Goal: Task Accomplishment & Management: Manage account settings

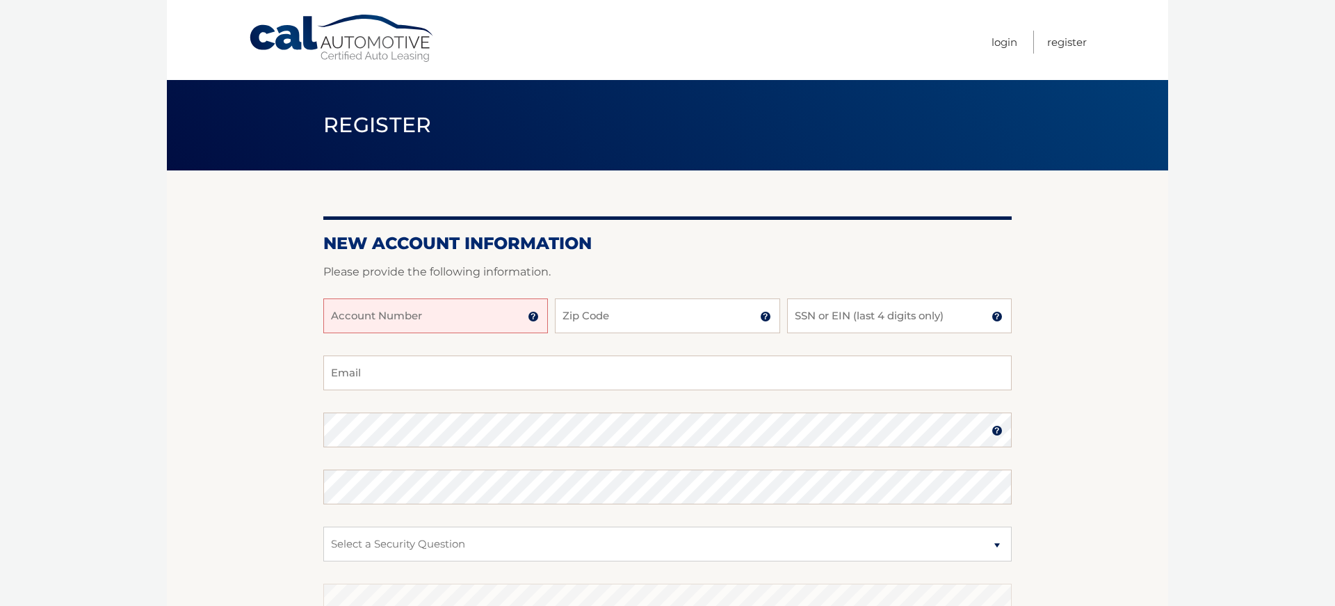
click at [389, 313] on input "Account Number" at bounding box center [435, 315] width 225 height 35
type input "44455990940"
click at [653, 311] on input "Zip Code" at bounding box center [667, 315] width 225 height 35
type input "11968"
click at [829, 317] on input "SSN or EIN (last 4 digits only)" at bounding box center [899, 315] width 225 height 35
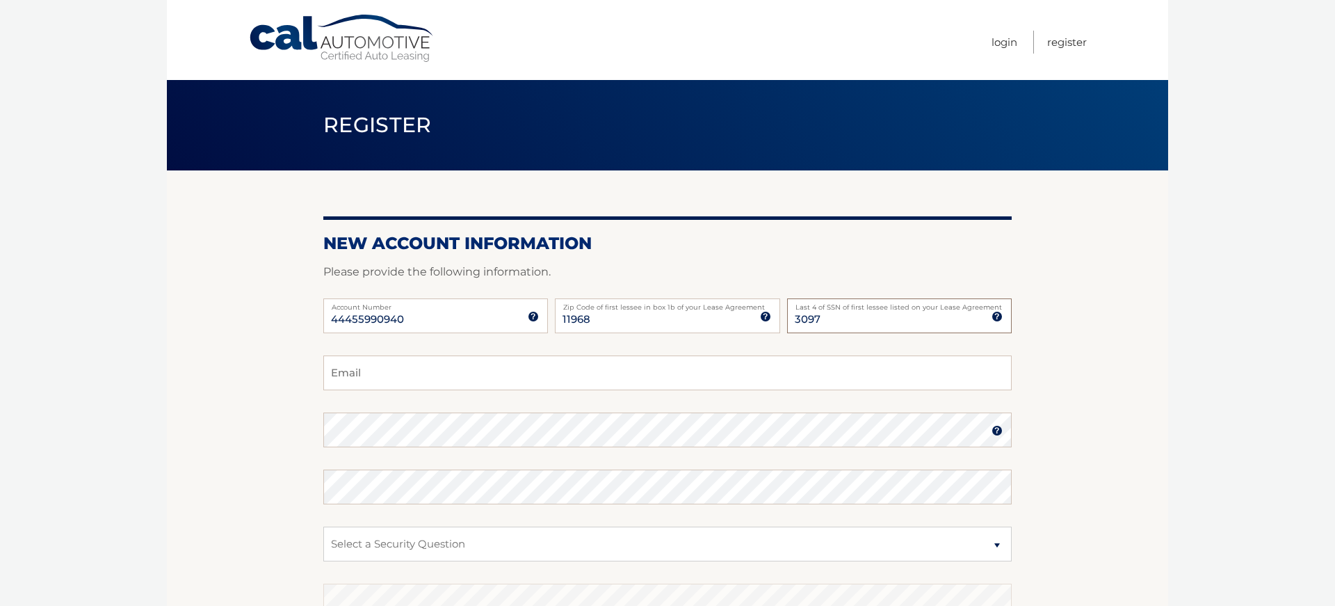
type input "3097"
click at [488, 379] on input "Email" at bounding box center [667, 372] width 688 height 35
type input "fredmazd@gmail.com"
click at [323, 526] on select "Select a Security Question What was the name of your elementary school? What is…" at bounding box center [667, 543] width 688 height 35
select select "2"
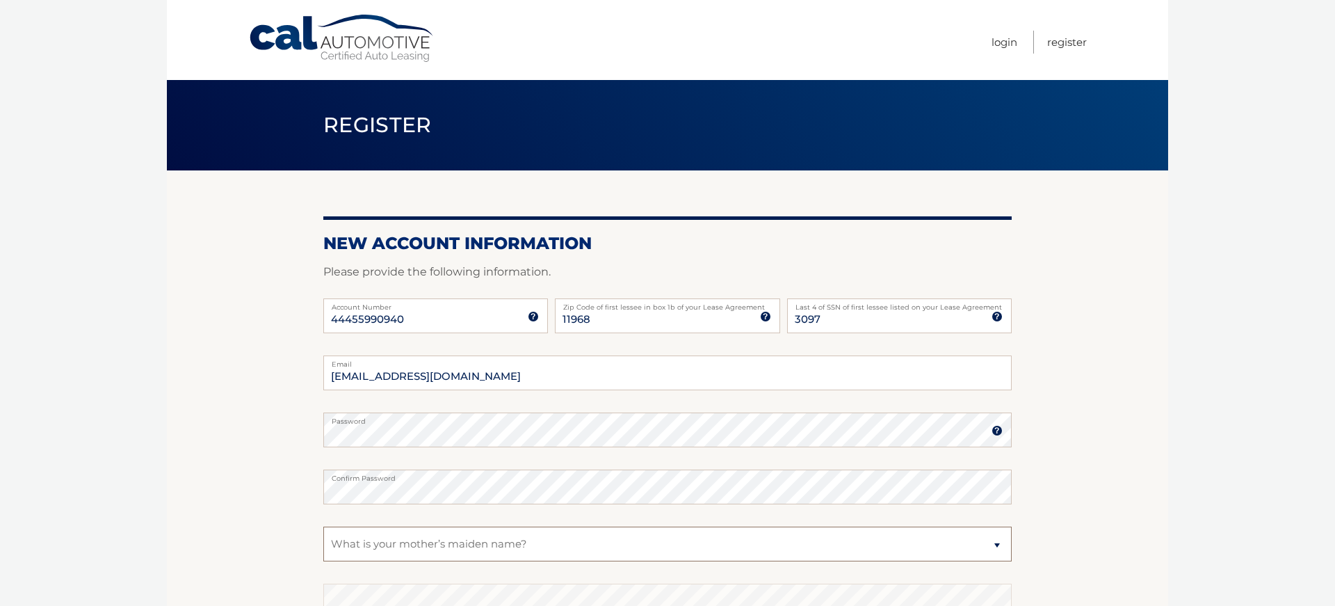
click option "What is your mother’s maiden name?" at bounding box center [0, 0] width 0 height 0
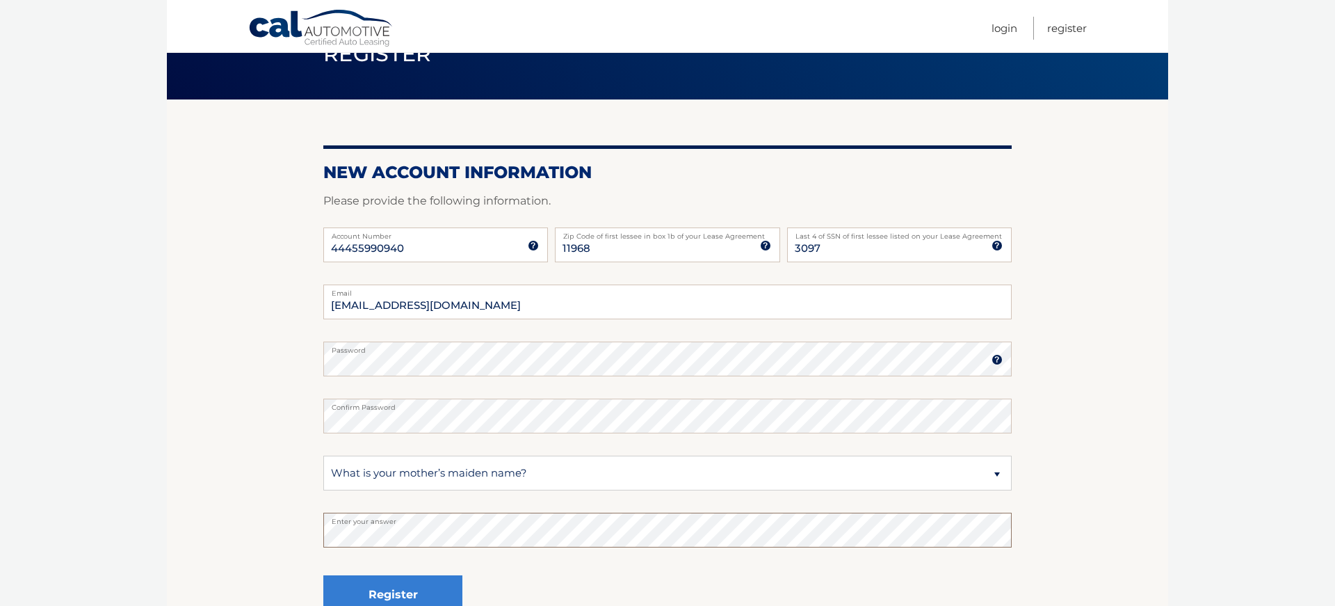
scroll to position [213, 0]
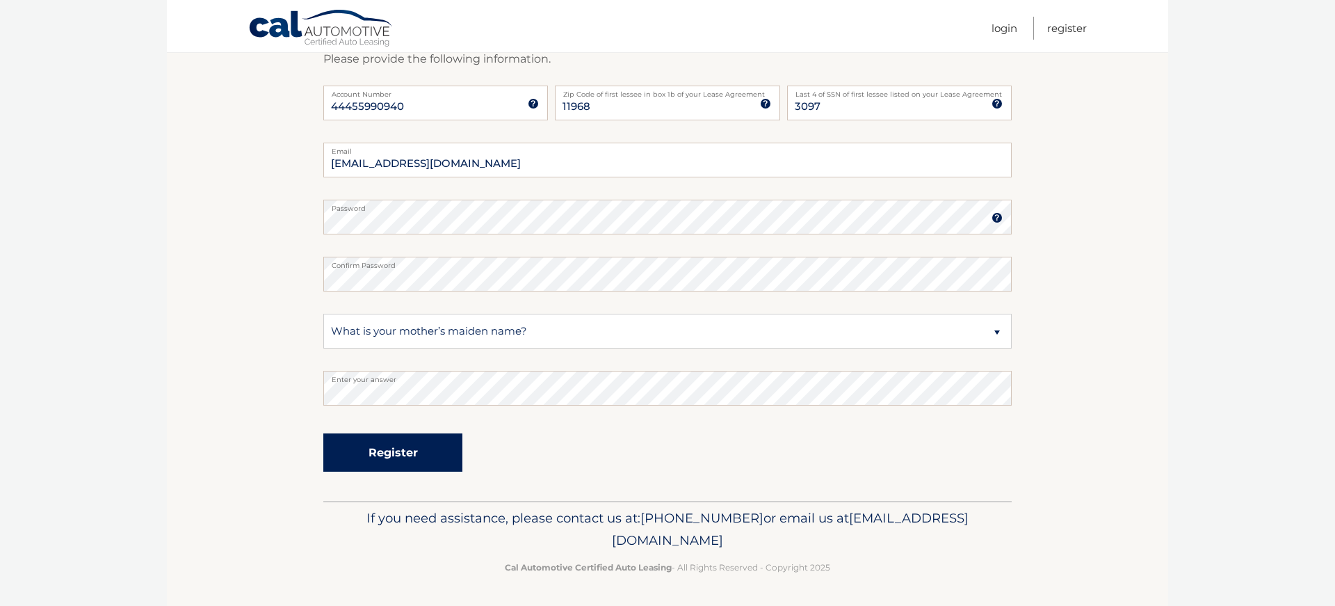
click at [405, 453] on button "Register" at bounding box center [392, 452] width 139 height 38
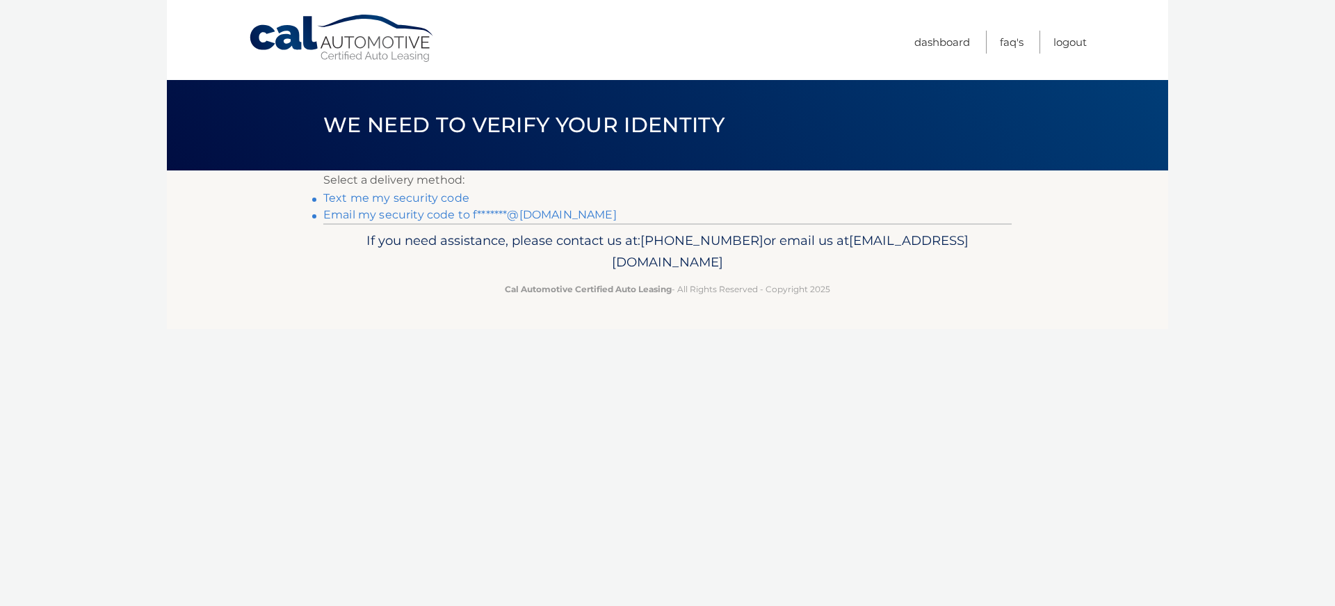
click at [428, 214] on link "Email my security code to f*******@[DOMAIN_NAME]" at bounding box center [469, 214] width 293 height 13
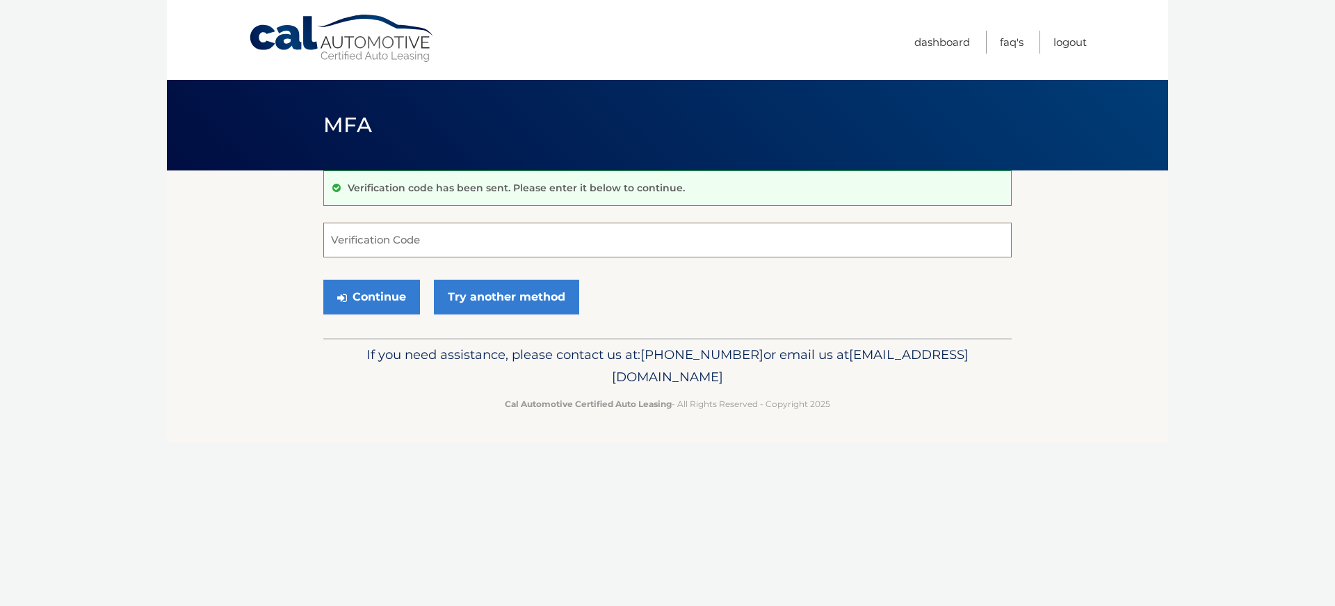
click at [490, 245] on input "Verification Code" at bounding box center [667, 239] width 688 height 35
type input "696696"
click at [372, 296] on button "Continue" at bounding box center [371, 296] width 97 height 35
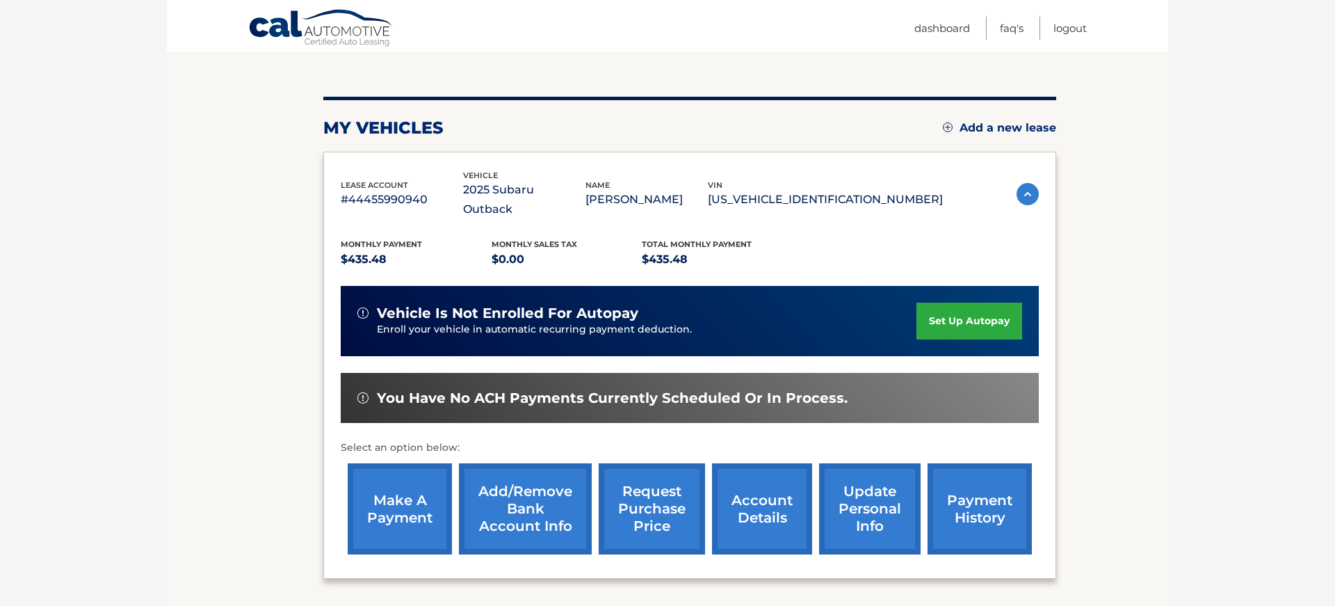
scroll to position [142, 0]
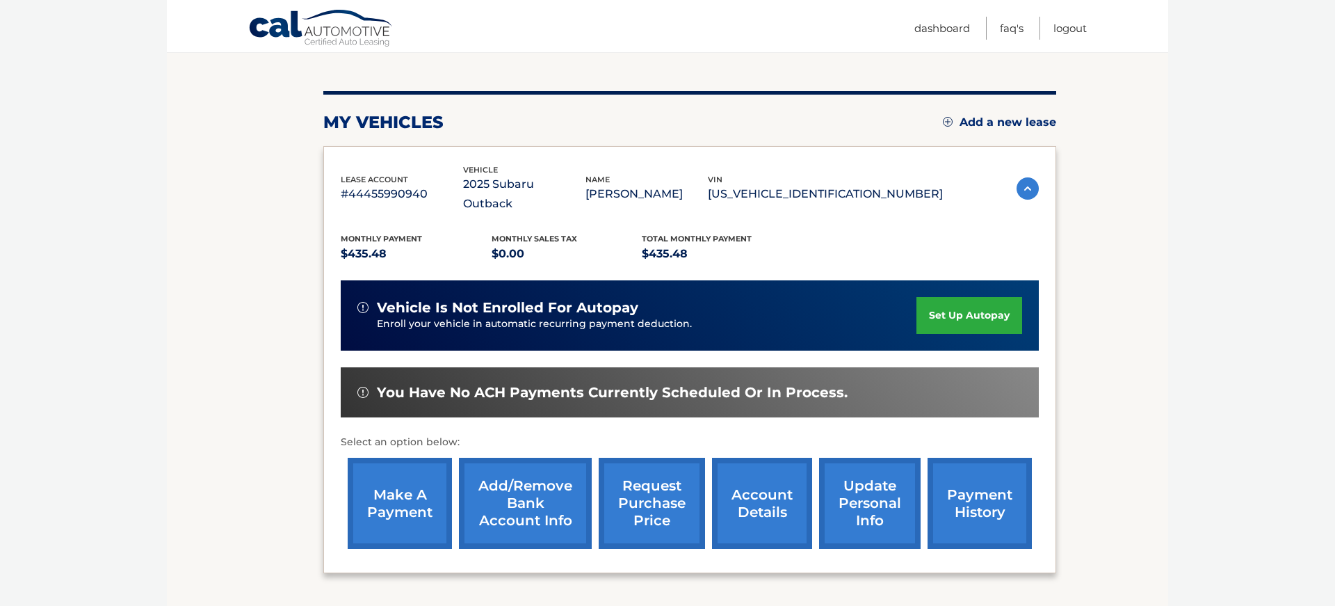
click at [929, 297] on link "set up autopay" at bounding box center [969, 315] width 106 height 37
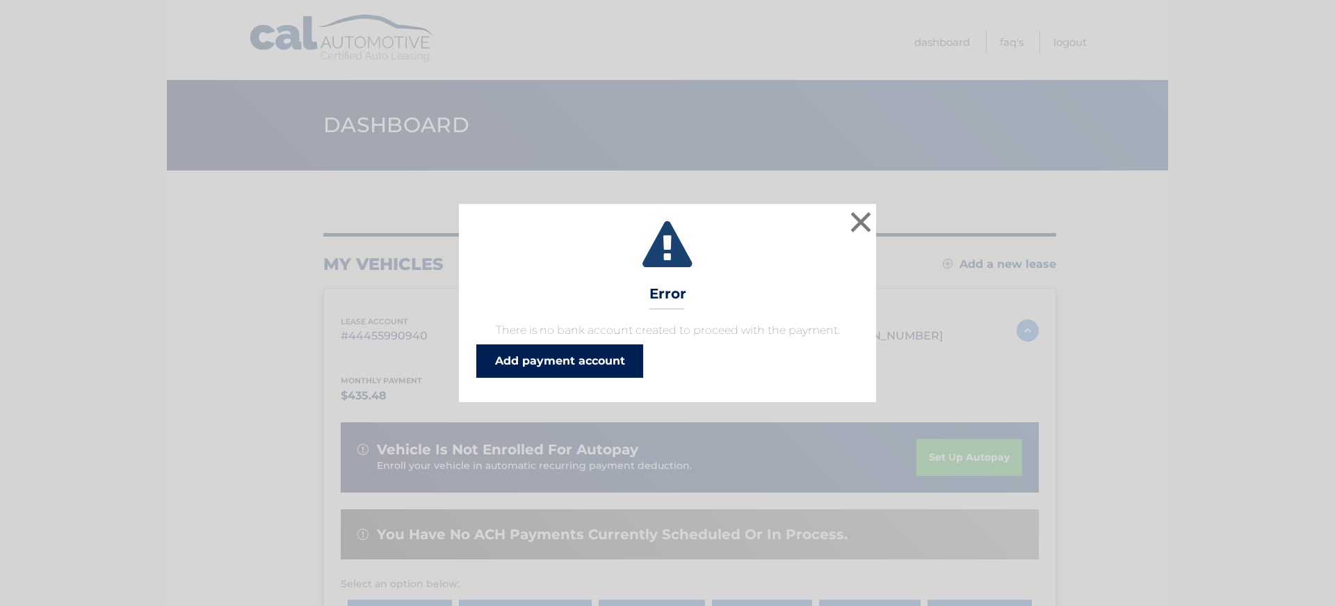
click at [567, 355] on link "Add payment account" at bounding box center [559, 360] width 167 height 33
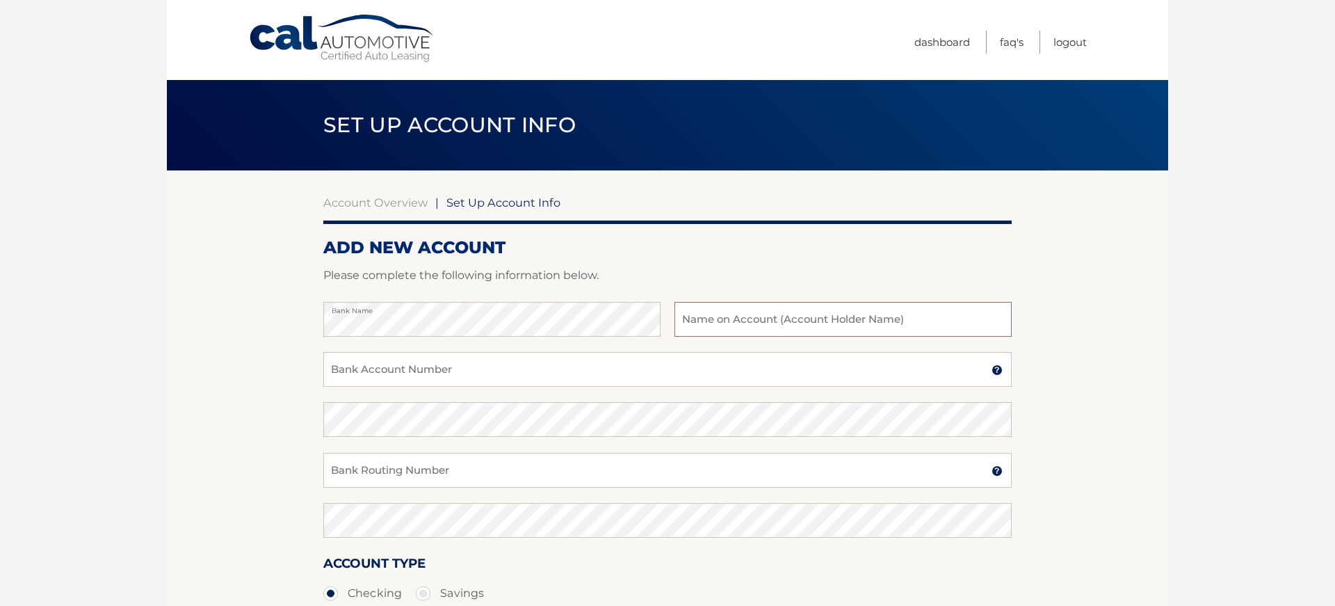
click at [770, 320] on input "text" at bounding box center [842, 319] width 337 height 35
type input "Fariborz Mazdisnian"
click at [473, 363] on input "Bank Account Number" at bounding box center [667, 369] width 688 height 35
type input "1"
type input "158235380546"
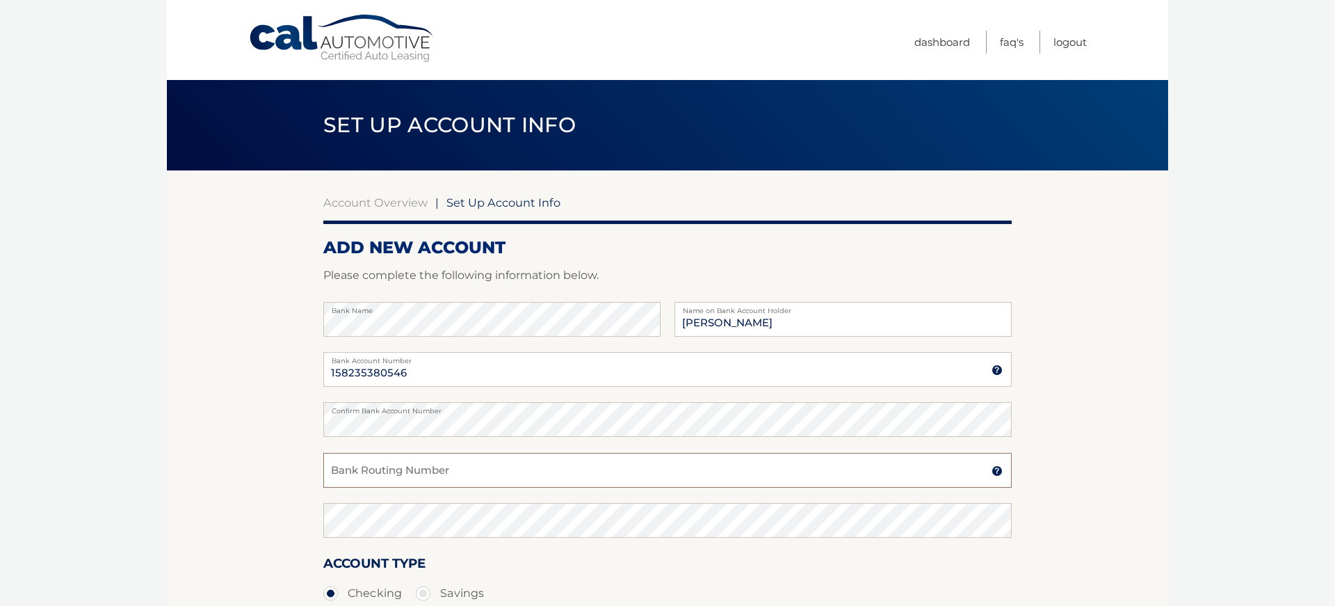
click at [367, 476] on input "Bank Routing Number" at bounding box center [667, 470] width 688 height 35
type input "122235821"
click at [521, 563] on div "Account Type Checking Savings" at bounding box center [667, 580] width 688 height 54
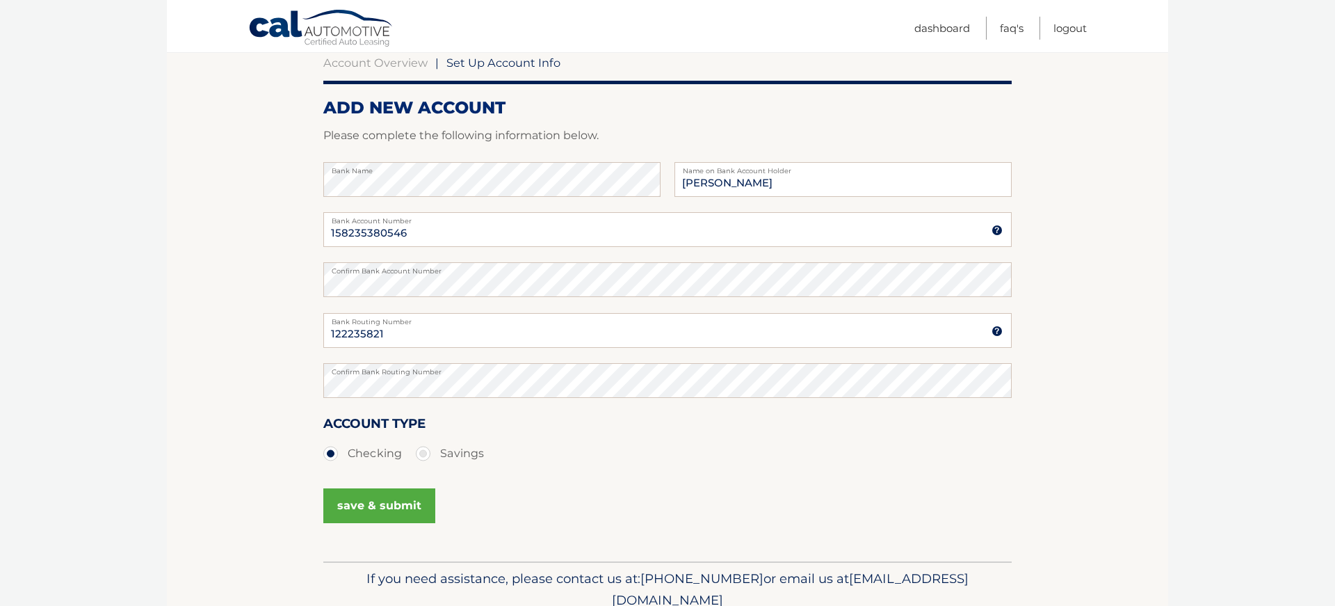
scroll to position [142, 0]
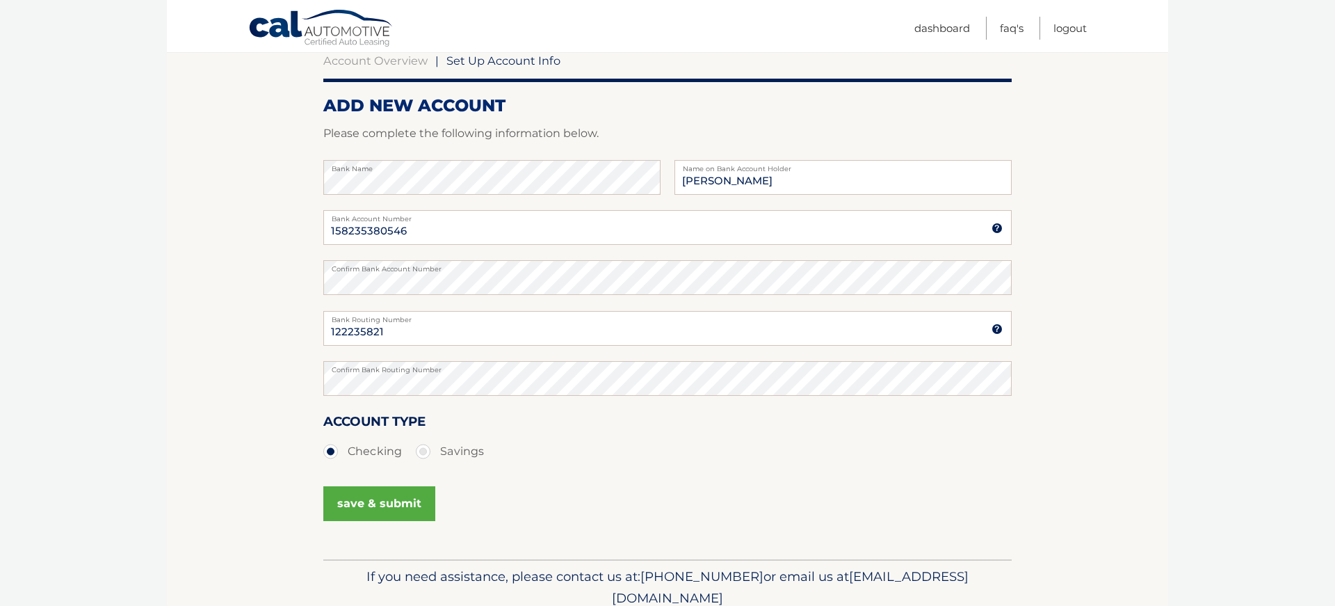
click at [377, 501] on button "save & submit" at bounding box center [379, 503] width 112 height 35
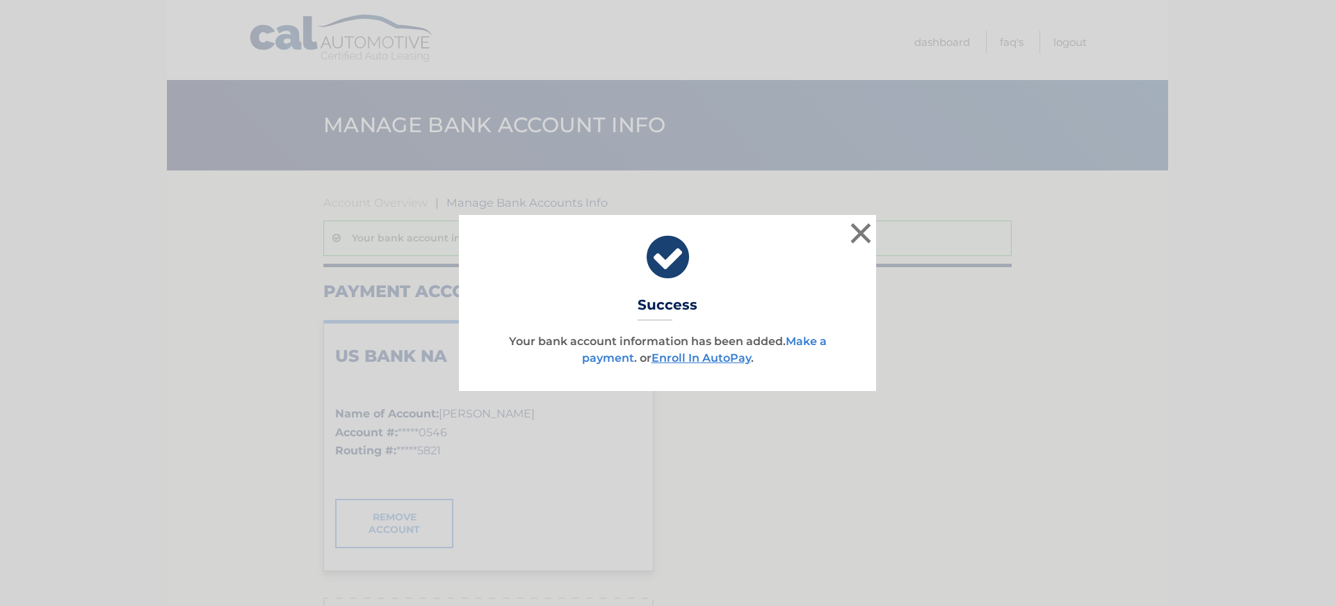
click at [601, 359] on link "Make a payment" at bounding box center [704, 349] width 245 height 30
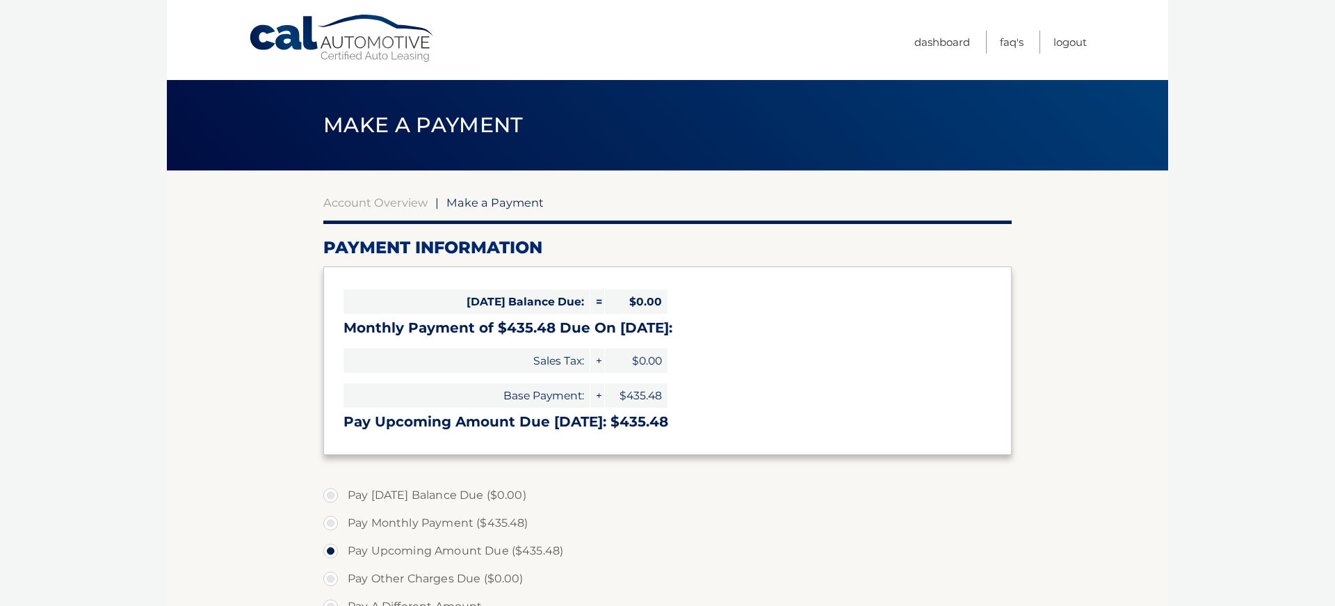
select select "NGIxMzM2MWYtYjgxMS00YjEzLTllMTktNDMwNTJiMmZlMjg4"
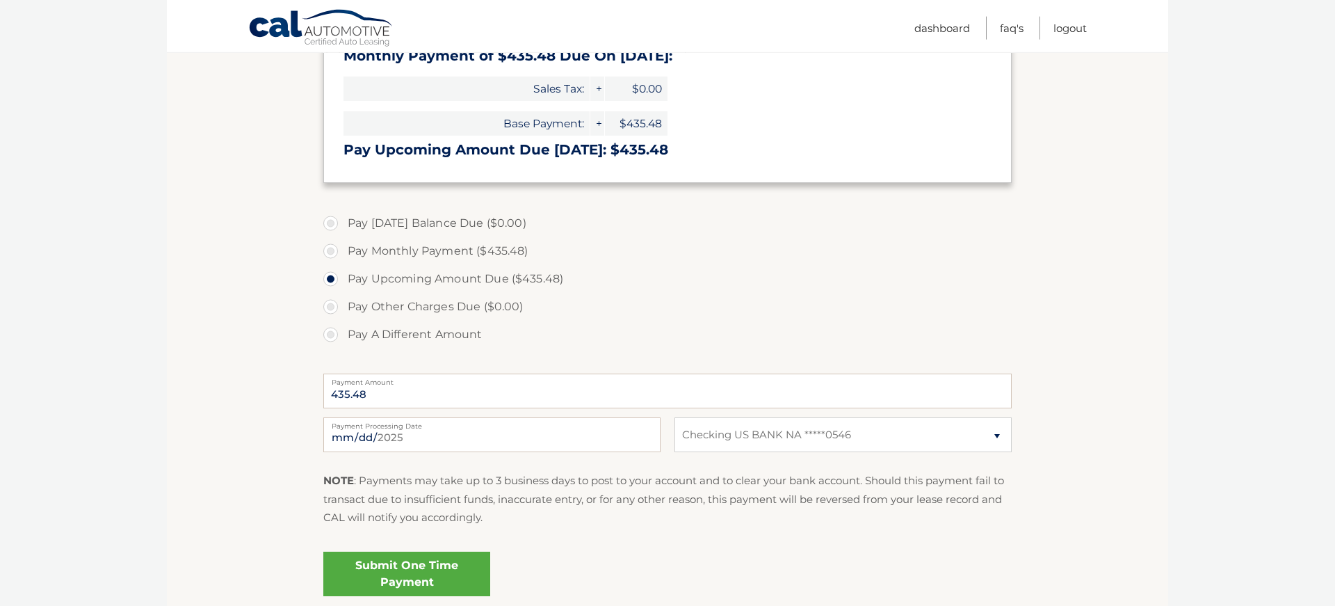
scroll to position [284, 0]
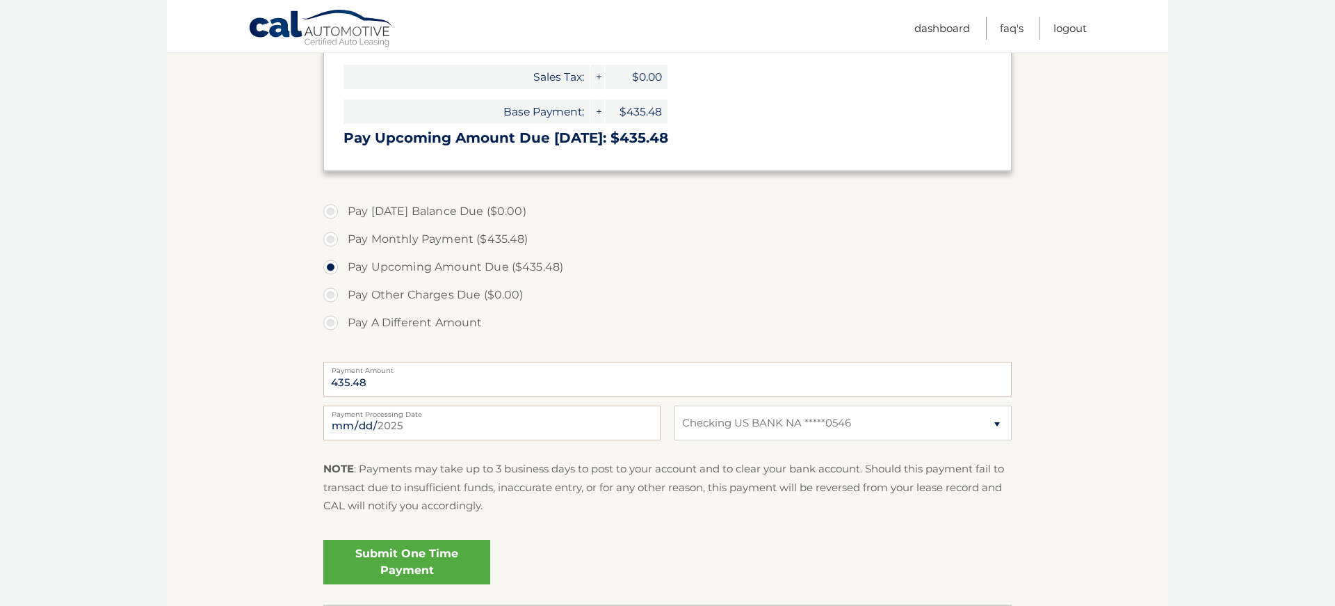
click at [422, 556] on link "Submit One Time Payment" at bounding box center [406, 561] width 167 height 44
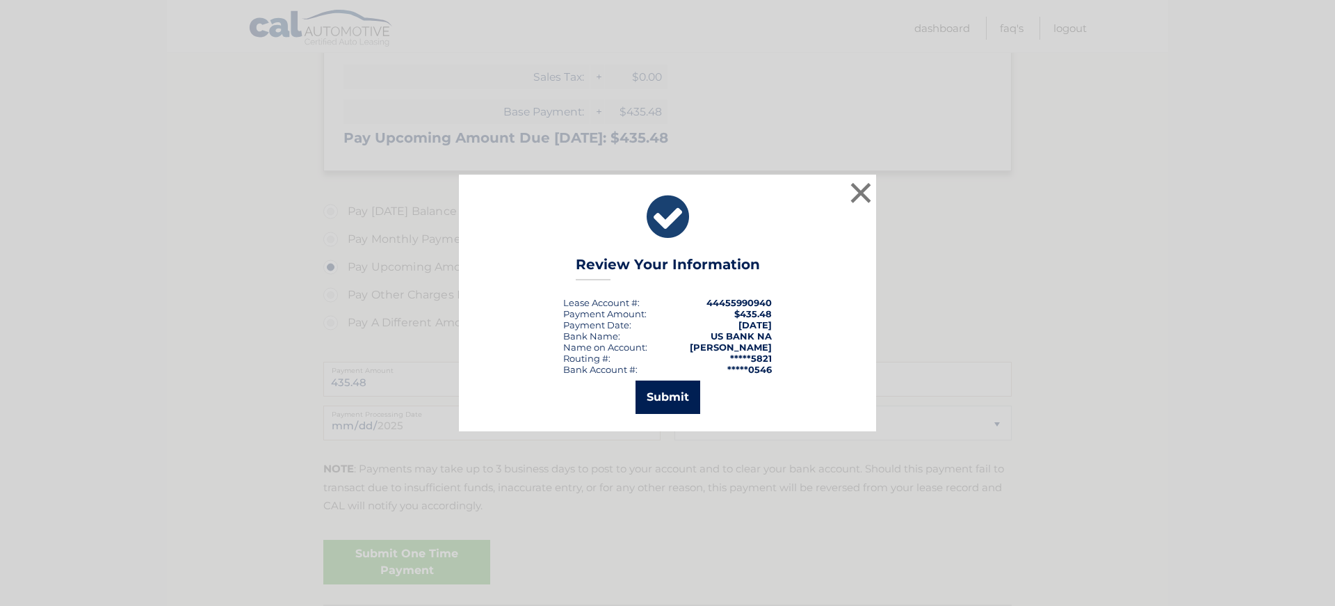
click at [665, 389] on button "Submit" at bounding box center [667, 396] width 65 height 33
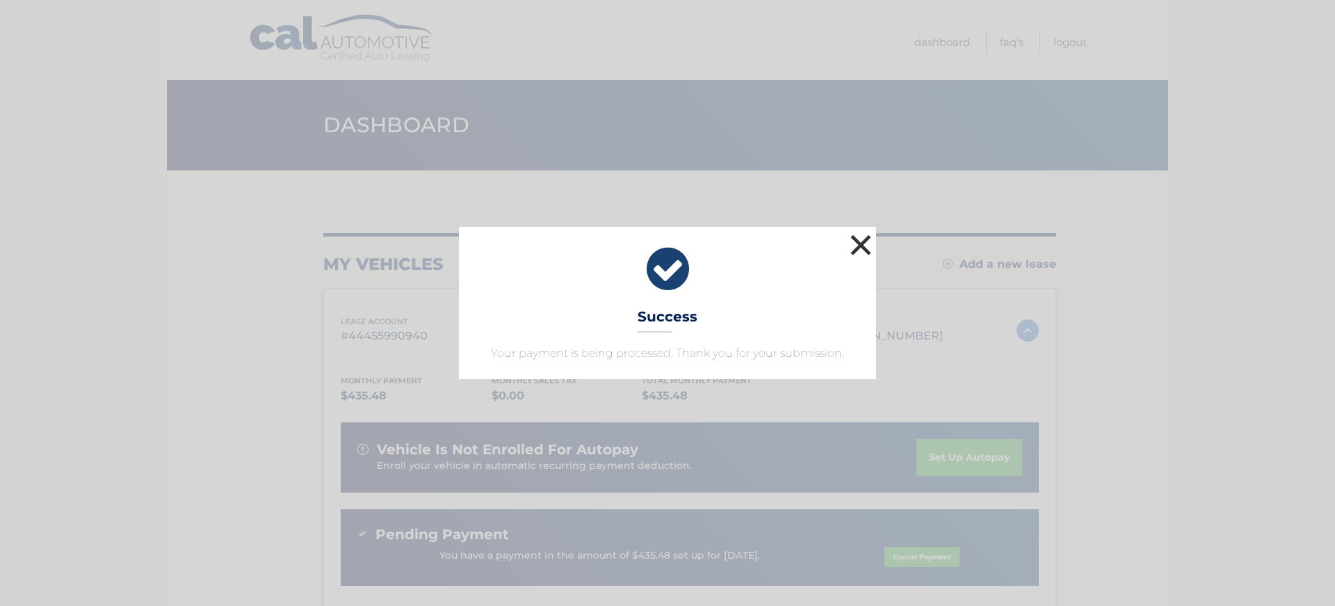
click at [859, 246] on button "×" at bounding box center [861, 245] width 28 height 28
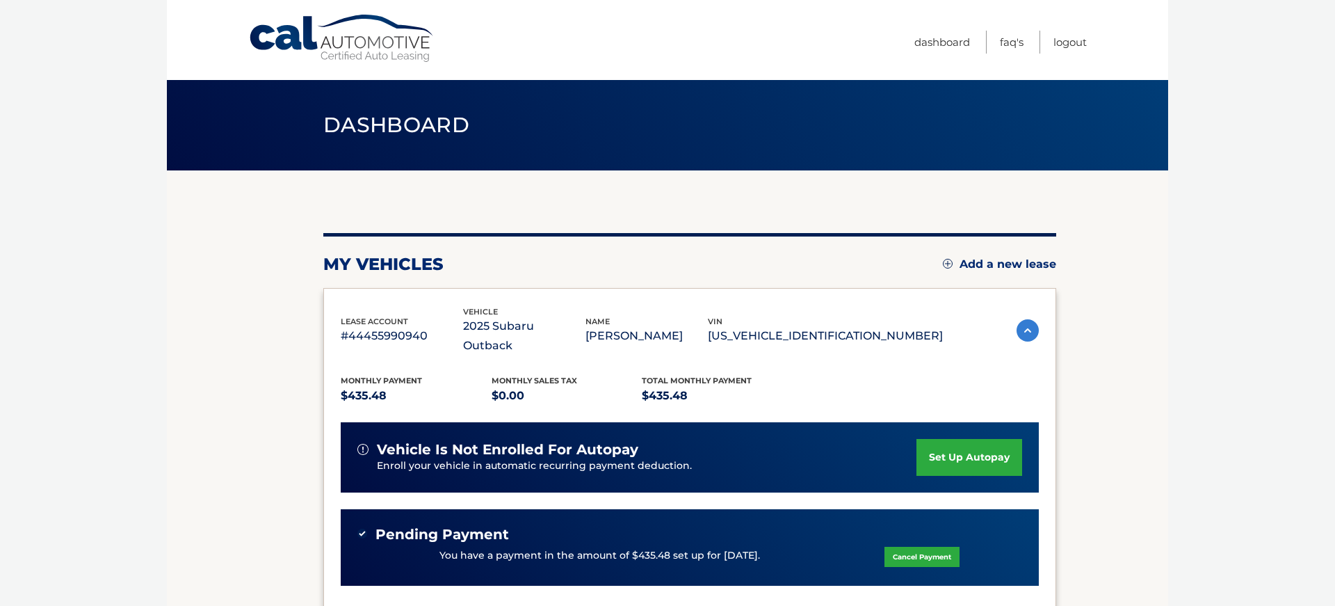
scroll to position [284, 0]
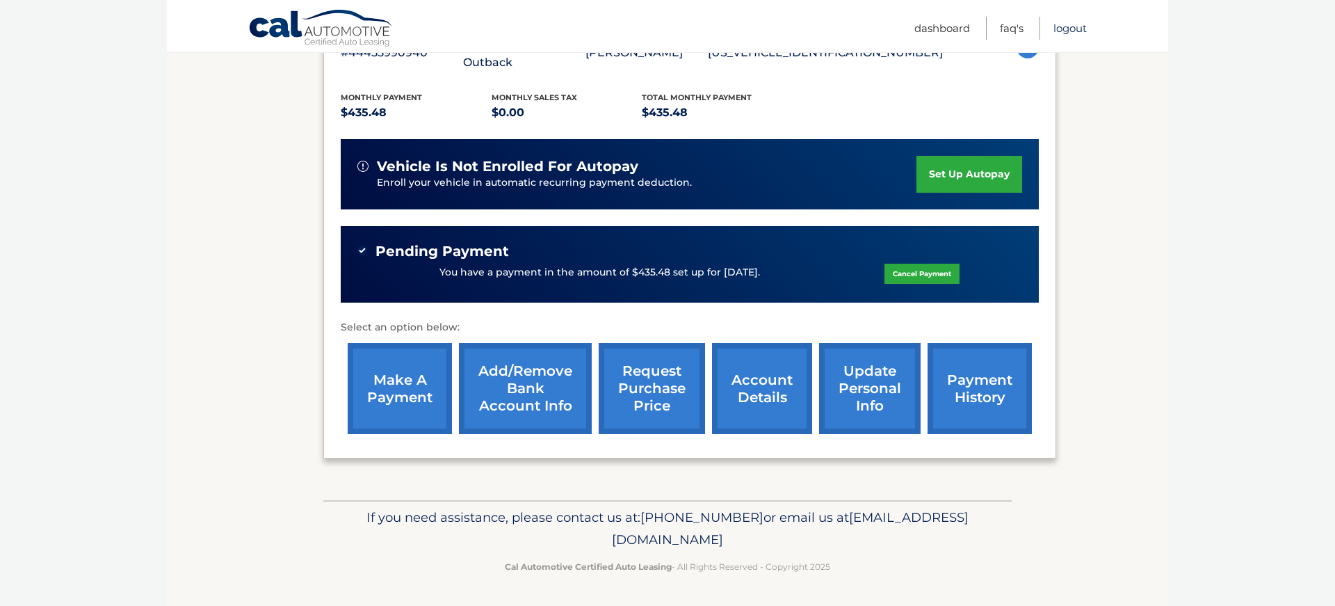
click at [1074, 28] on link "Logout" at bounding box center [1069, 28] width 33 height 23
